Goal: Find specific page/section: Find specific page/section

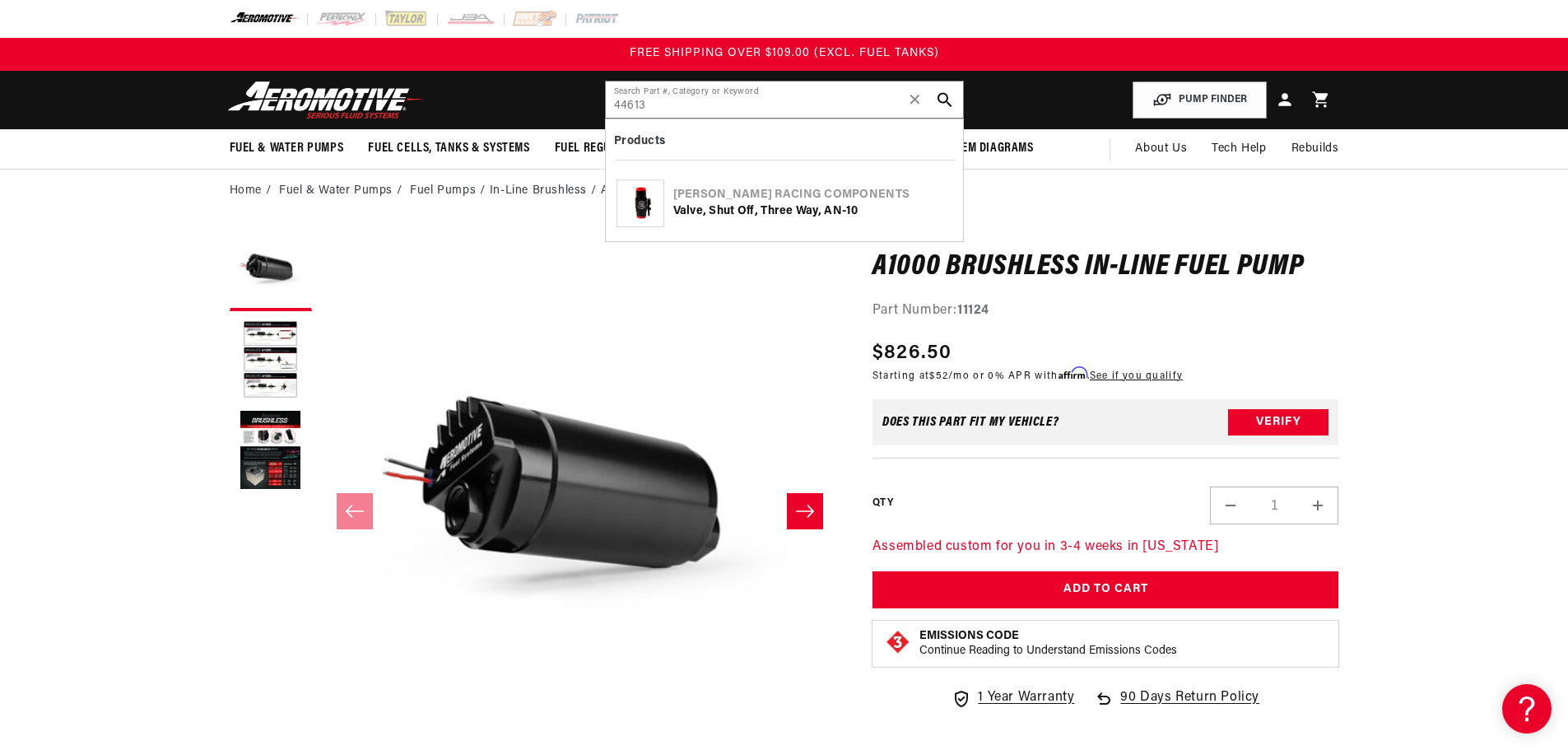
type input "44613"
click at [754, 188] on div "[PERSON_NAME] Racing Components" at bounding box center [812, 195] width 279 height 17
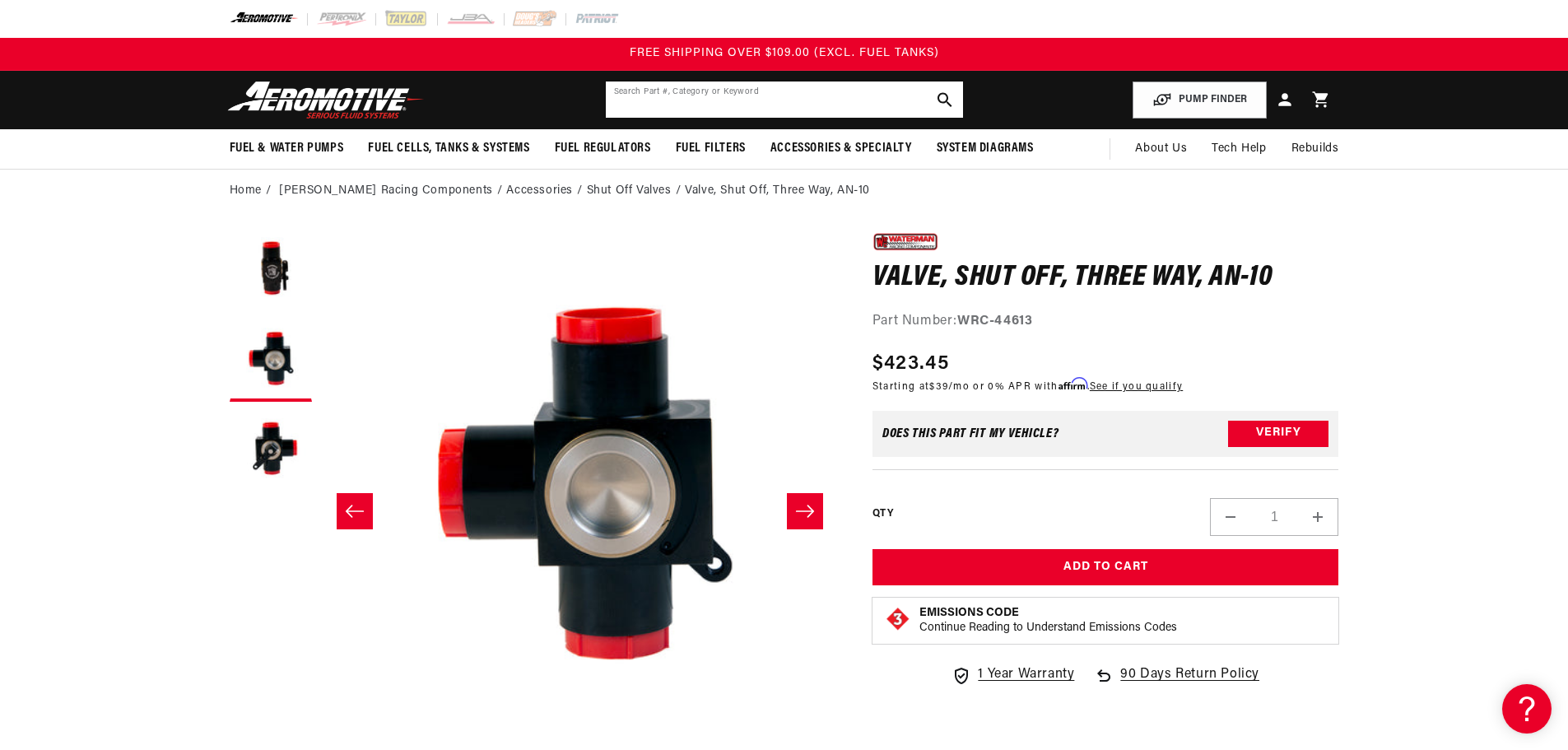
click at [824, 106] on input "text" at bounding box center [784, 99] width 357 height 36
type input "44614"
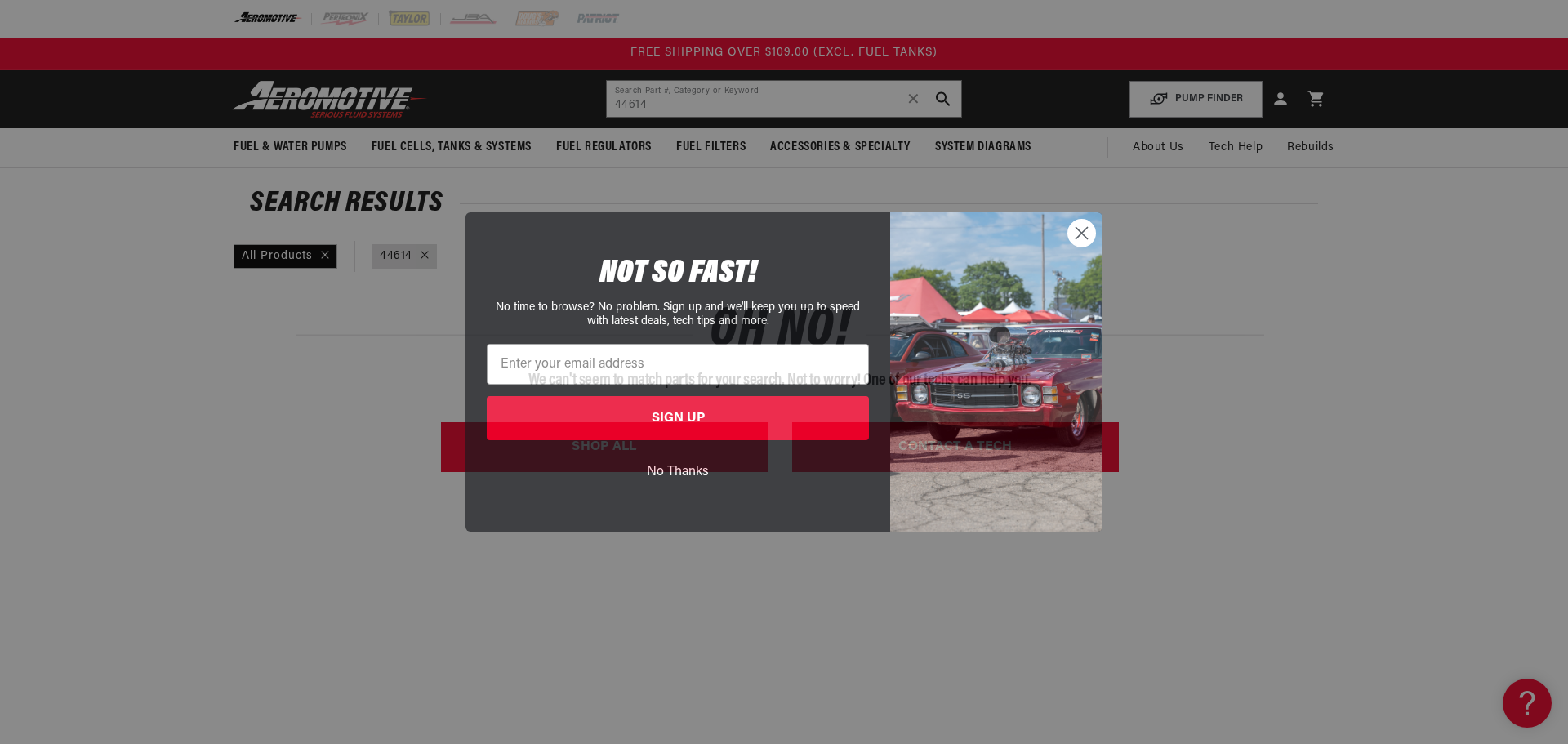
click at [1087, 236] on circle "Close dialog" at bounding box center [1081, 233] width 27 height 27
